Goal: Task Accomplishment & Management: Use online tool/utility

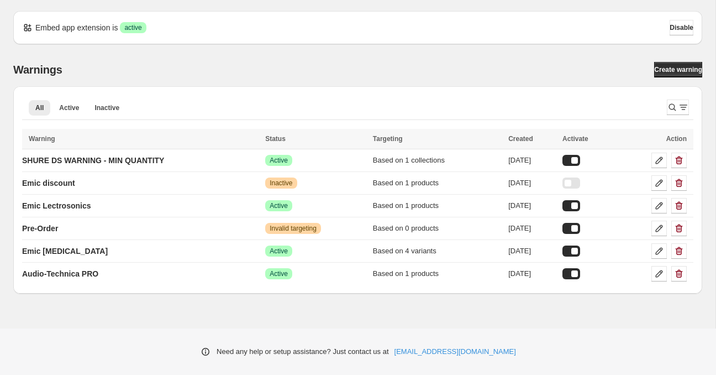
click at [57, 30] on p "Embed app extension is" at bounding box center [76, 27] width 82 height 11
